Goal: Use online tool/utility: Utilize a website feature to perform a specific function

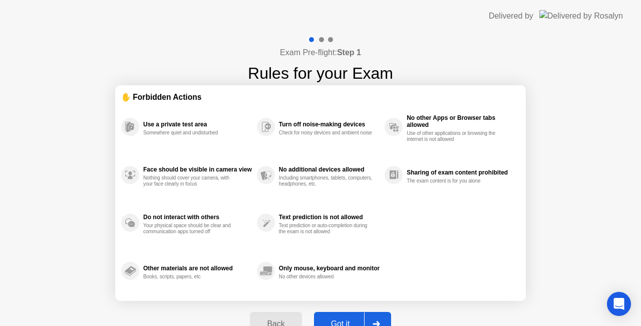
click at [375, 316] on div at bounding box center [376, 323] width 24 height 23
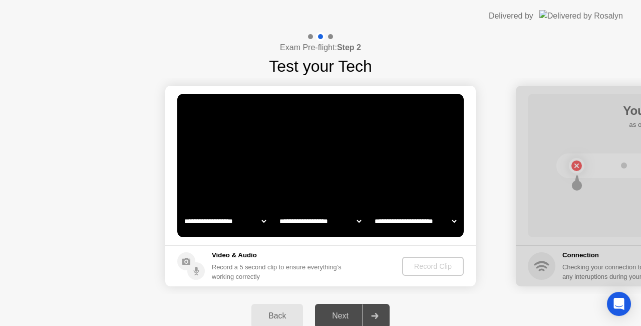
select select "**********"
select select "*******"
click at [426, 267] on div "Record Clip" at bounding box center [434, 266] width 54 height 8
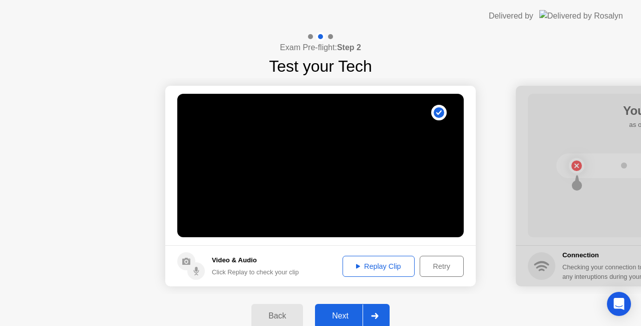
click at [383, 318] on div at bounding box center [375, 315] width 24 height 23
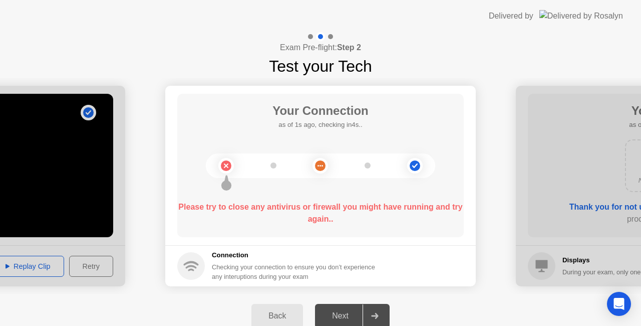
click at [314, 208] on b "Please try to close any antivirus or firewall you might have running and try ag…" at bounding box center [320, 212] width 284 height 21
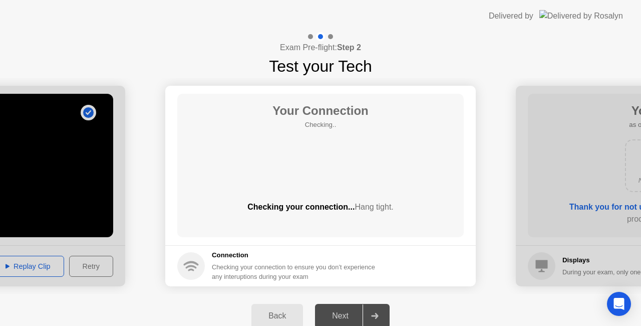
click at [327, 165] on div "Your Connection Checking.. Checking your connection... Hang tight." at bounding box center [320, 165] width 286 height 143
click at [317, 173] on div "Your Connection Checking.. Checking your connection... Hang tight." at bounding box center [320, 165] width 286 height 143
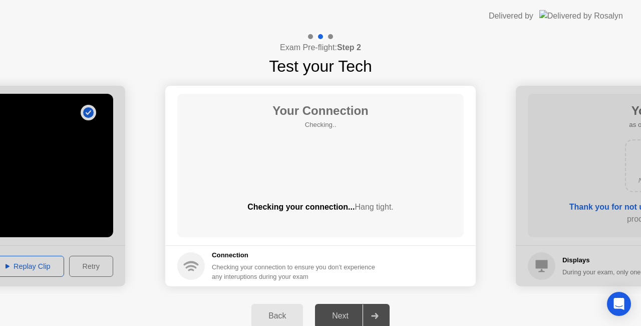
click at [317, 173] on div "Your Connection Checking.. Checking your connection... Hang tight." at bounding box center [320, 165] width 286 height 143
click at [327, 171] on div "Your Connection Checking.. Checking your connection... Hang tight." at bounding box center [320, 165] width 286 height 143
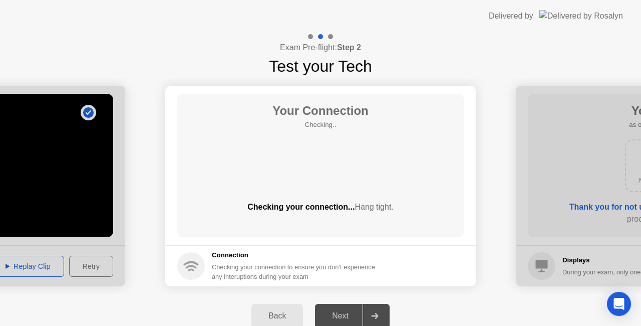
click at [327, 171] on div "Your Connection Checking.. Checking your connection... Hang tight." at bounding box center [320, 165] width 286 height 143
click at [361, 160] on div "Your Connection Checking.. Checking your connection... Hang tight." at bounding box center [320, 165] width 286 height 143
click at [319, 166] on div "Your Connection Checking.. Checking your connection... Hang tight." at bounding box center [320, 165] width 286 height 143
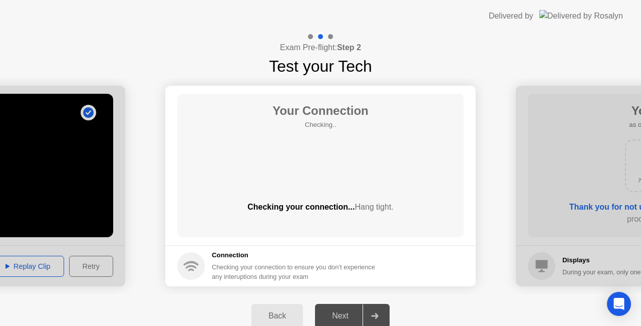
click at [319, 166] on div "Your Connection Checking.. Checking your connection... Hang tight." at bounding box center [320, 165] width 286 height 143
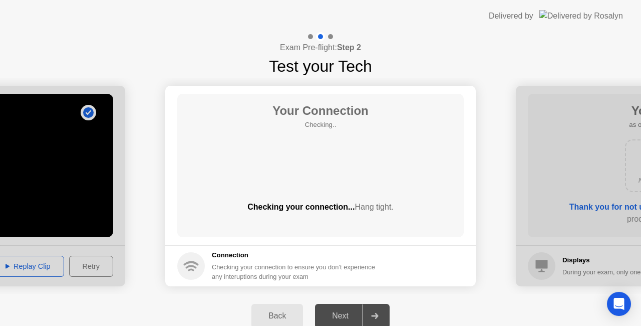
click at [319, 166] on div "Your Connection Checking.. Checking your connection... Hang tight." at bounding box center [320, 165] width 286 height 143
click at [398, 148] on div "Your Connection Checking.. Checking your connection... Hang tight." at bounding box center [320, 165] width 286 height 143
drag, startPoint x: 280, startPoint y: 320, endPoint x: 280, endPoint y: 313, distance: 7.0
click at [280, 320] on div "Back" at bounding box center [277, 315] width 46 height 9
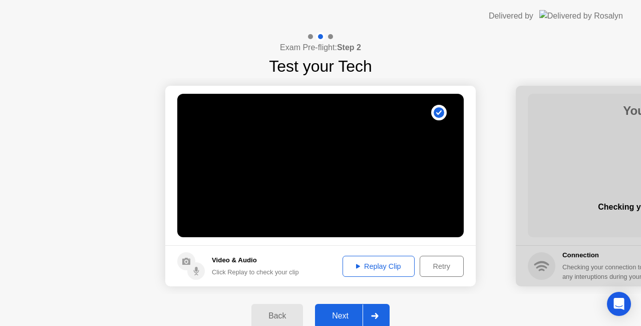
click at [373, 311] on div at bounding box center [375, 315] width 24 height 23
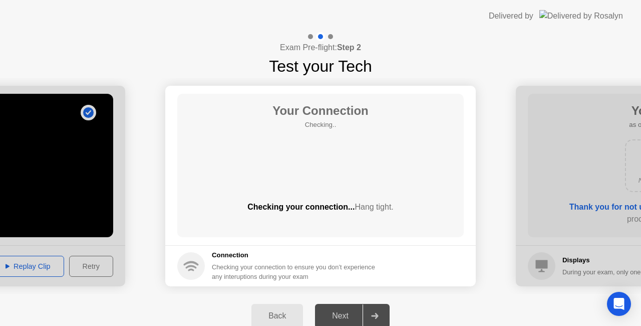
click at [401, 183] on div "Your Connection Checking.. Checking your connection... Hang tight." at bounding box center [320, 165] width 286 height 143
click at [334, 137] on div "Your Connection Checking.. Checking your connection... Hang tight." at bounding box center [320, 165] width 286 height 143
click at [335, 138] on div "Your Connection Checking.. Checking your connection... Hang tight." at bounding box center [320, 165] width 286 height 143
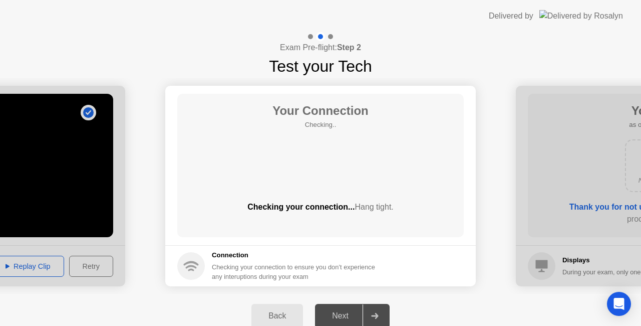
click at [335, 138] on div "Your Connection Checking.. Checking your connection... Hang tight." at bounding box center [320, 165] width 286 height 143
